Goal: Task Accomplishment & Management: Manage account settings

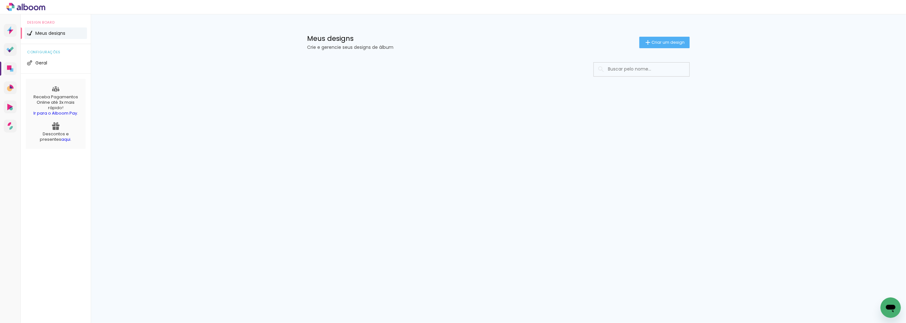
click at [23, 8] on icon at bounding box center [25, 7] width 39 height 8
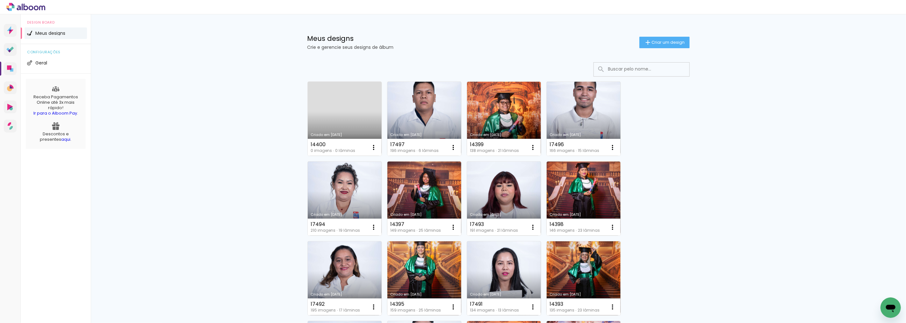
click at [874, 6] on div at bounding box center [453, 7] width 906 height 14
click at [43, 64] on span "Geral" at bounding box center [41, 63] width 12 height 4
